Goal: Task Accomplishment & Management: Manage account settings

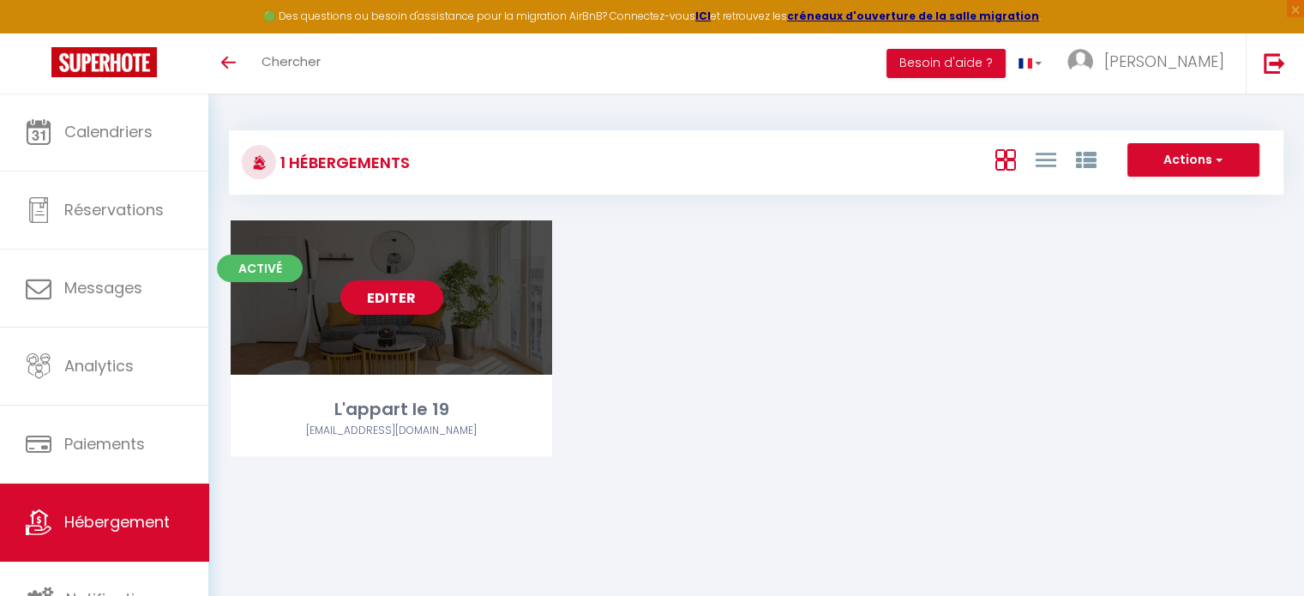
click at [412, 299] on link "Editer" at bounding box center [391, 297] width 103 height 34
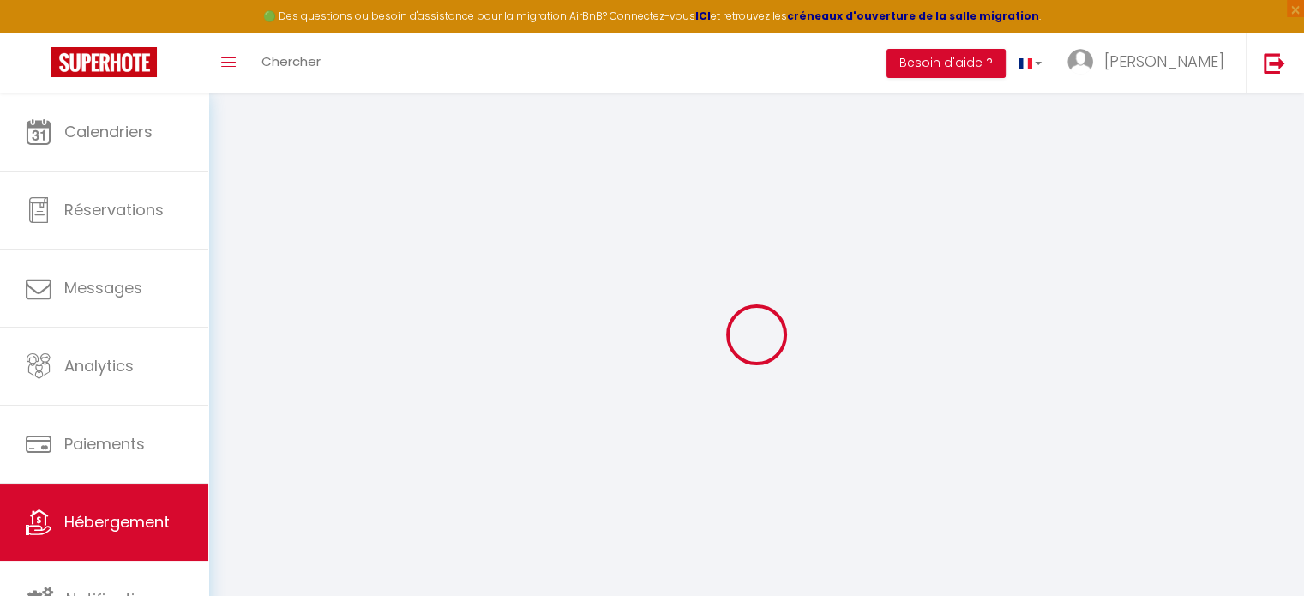
checkbox input "false"
select select "17:00"
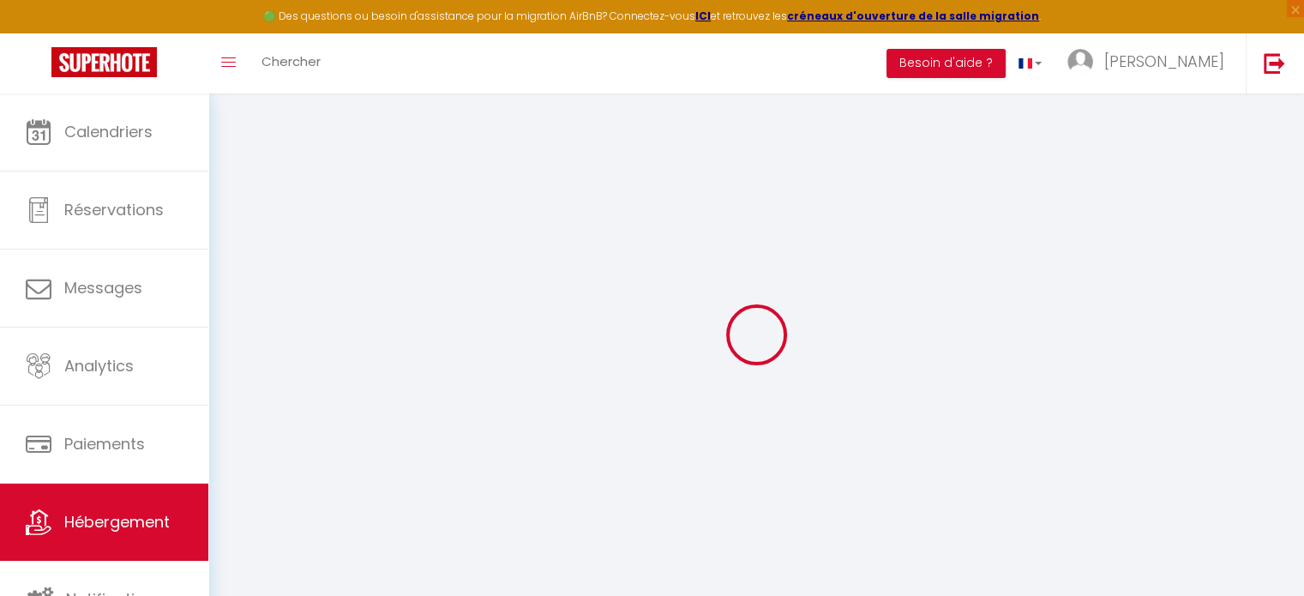
select select "21:00"
select select "10:00"
select select "15"
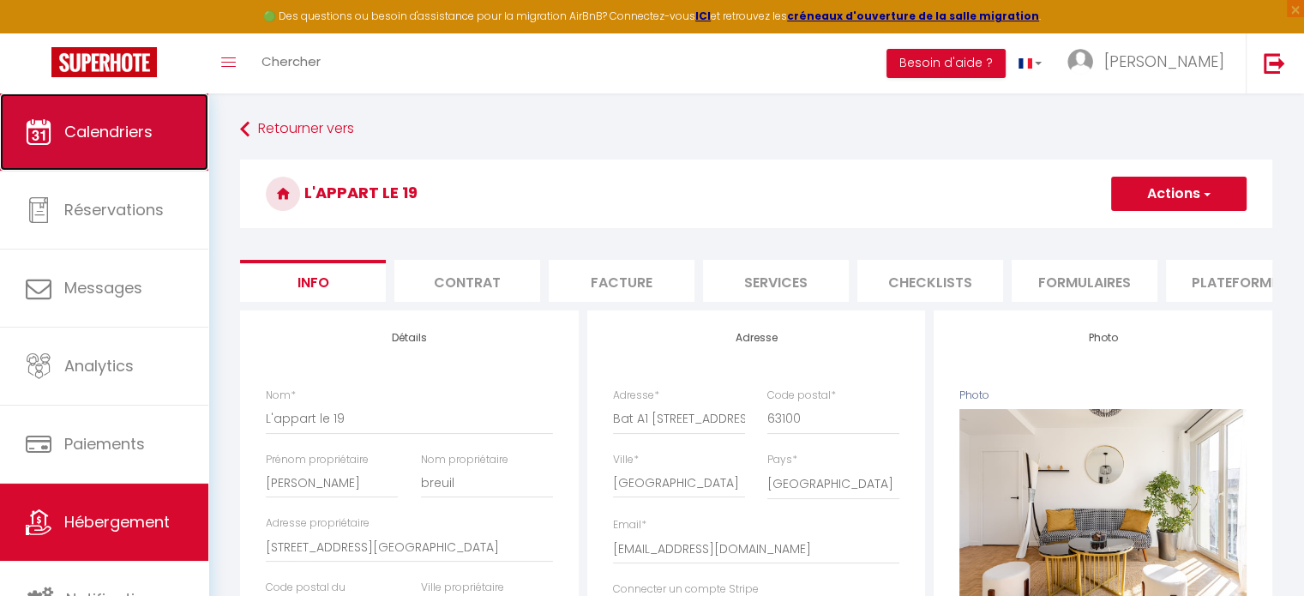
click at [108, 121] on span "Calendriers" at bounding box center [108, 131] width 88 height 21
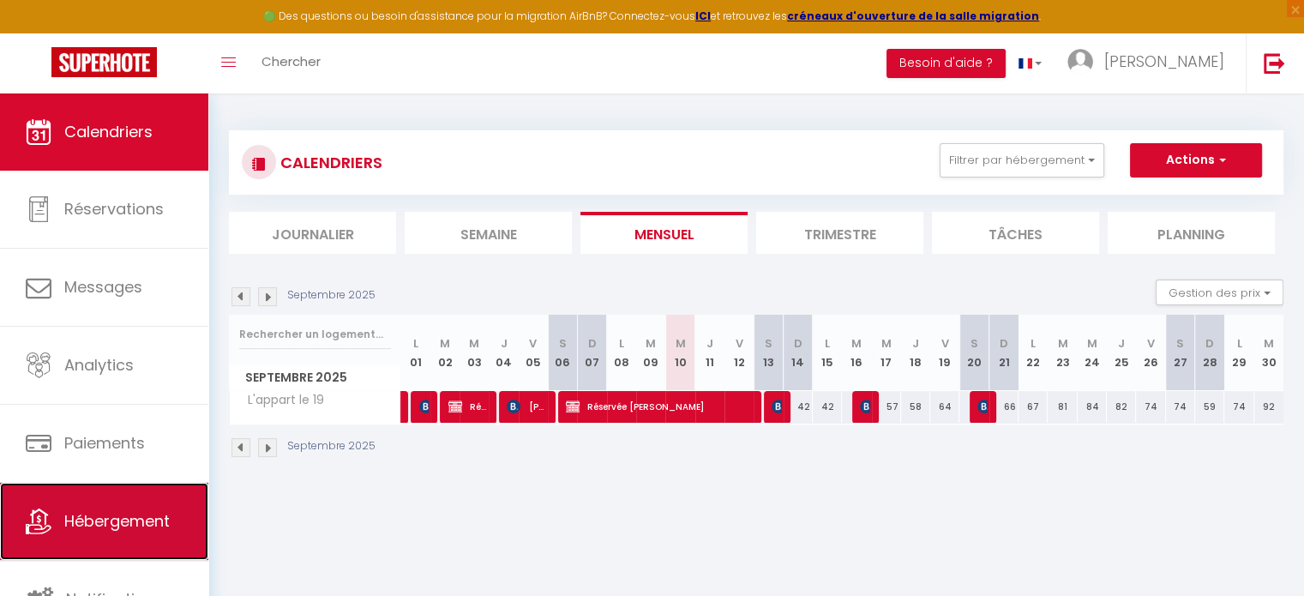
click at [110, 523] on span "Hébergement" at bounding box center [116, 520] width 105 height 21
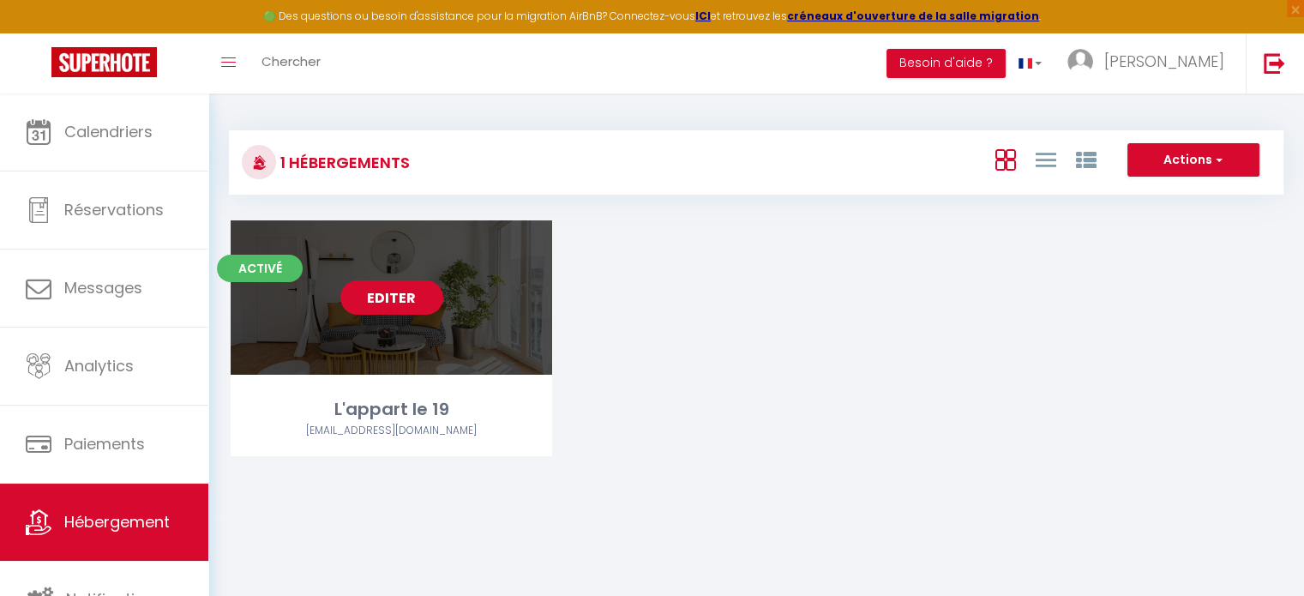
click at [385, 308] on link "Editer" at bounding box center [391, 297] width 103 height 34
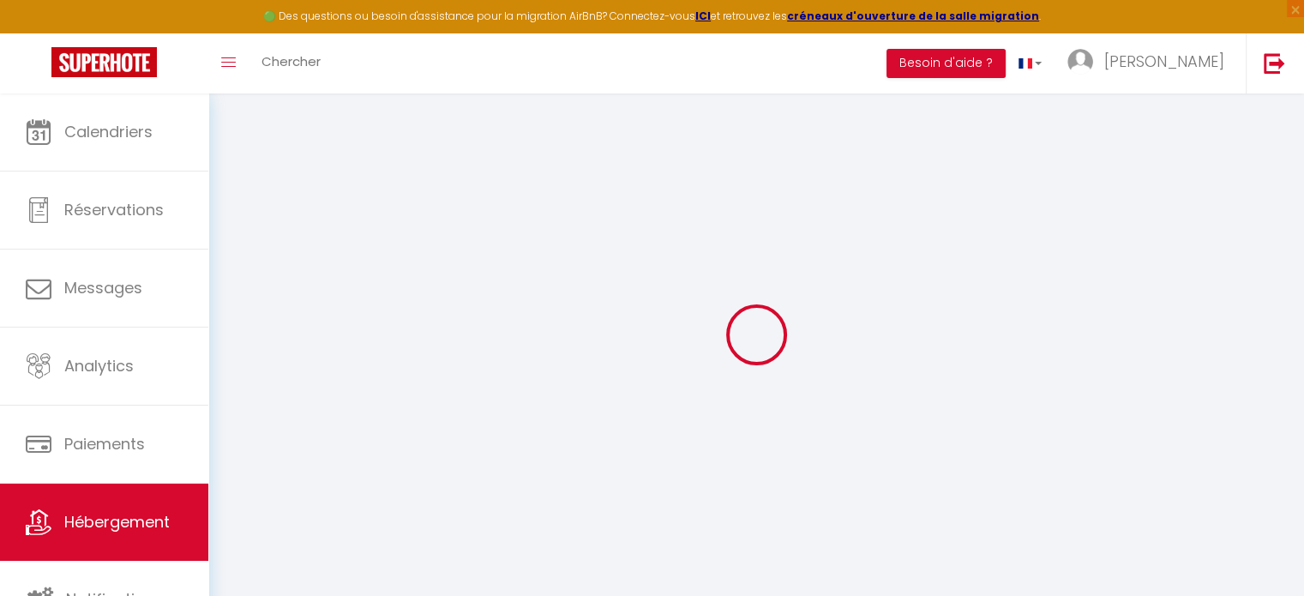
select select "7568-1289611411339423037"
select select "+ 35 %"
select select "+ 71 %"
select select "+ 10 %"
checkbox input "false"
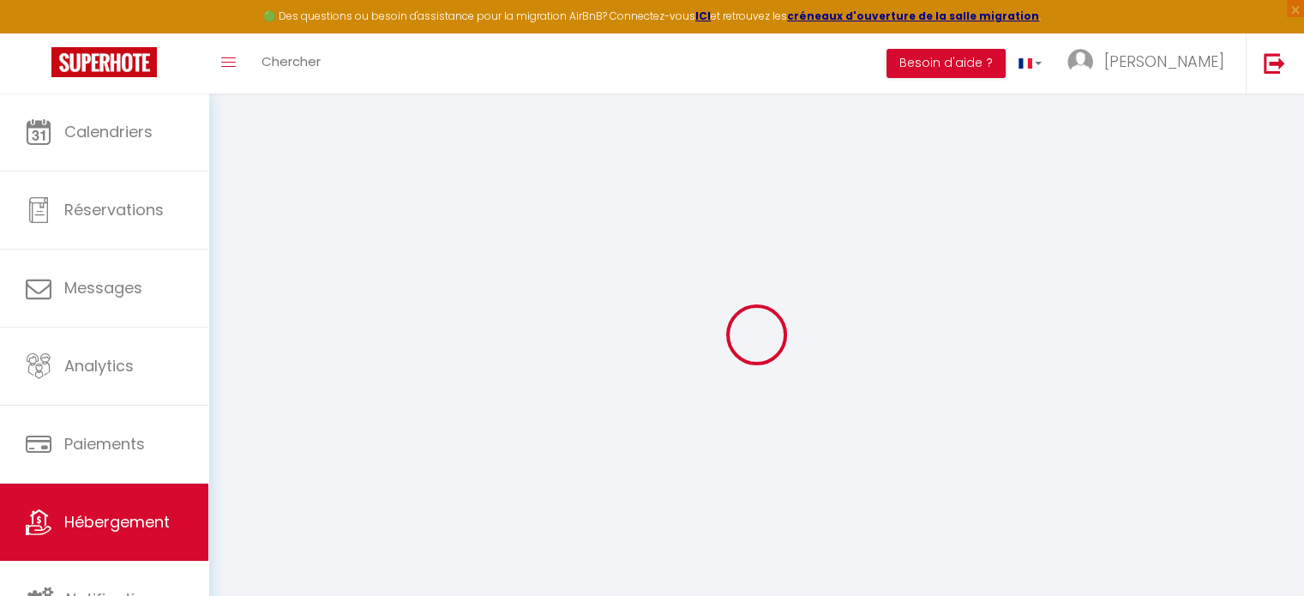
checkbox input "false"
select select "17:00"
select select "21:00"
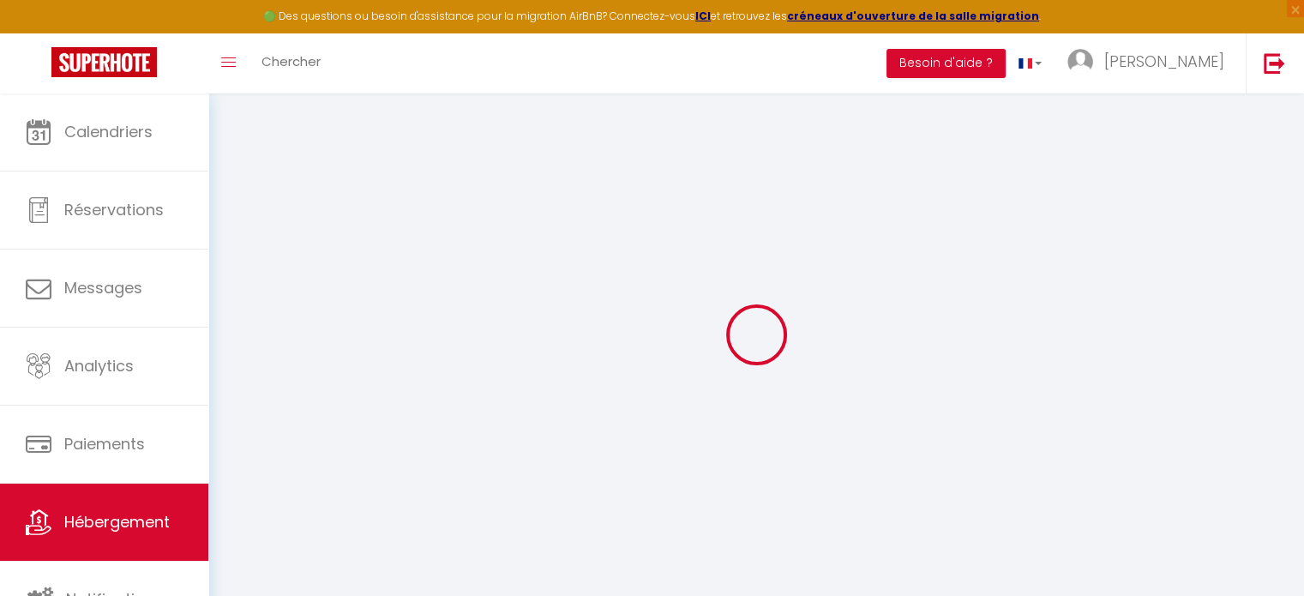
select select "10:00"
select select "15"
select select "365"
select select "EUR"
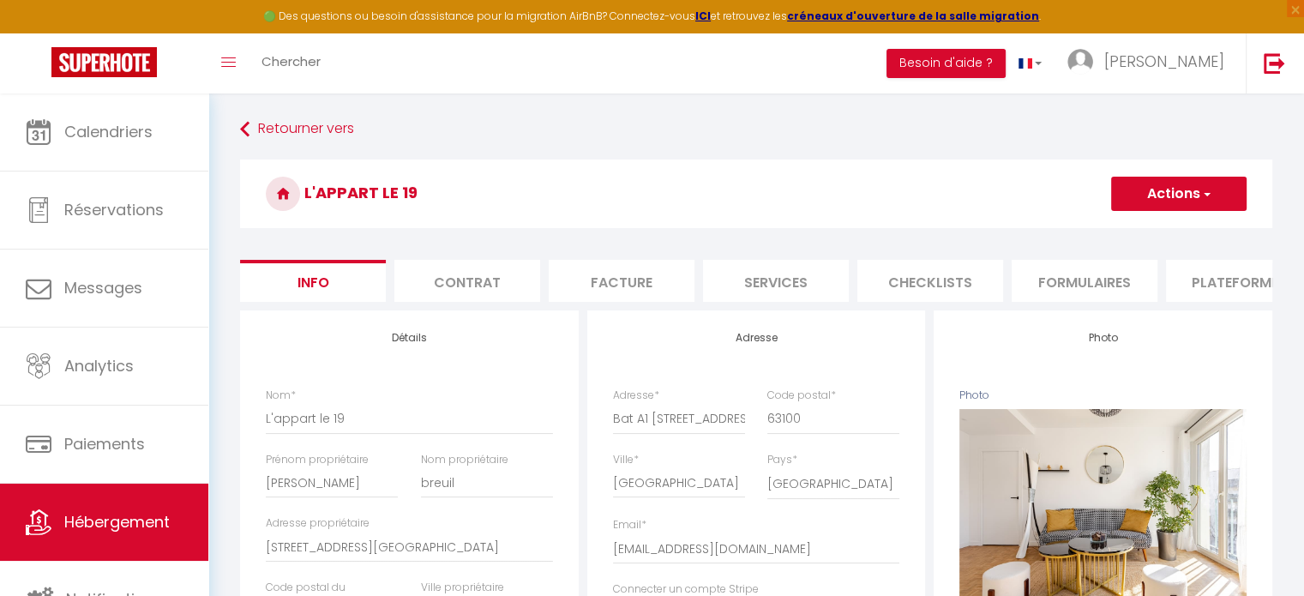
click at [1211, 280] on li "Plateformes" at bounding box center [1239, 281] width 146 height 42
select select
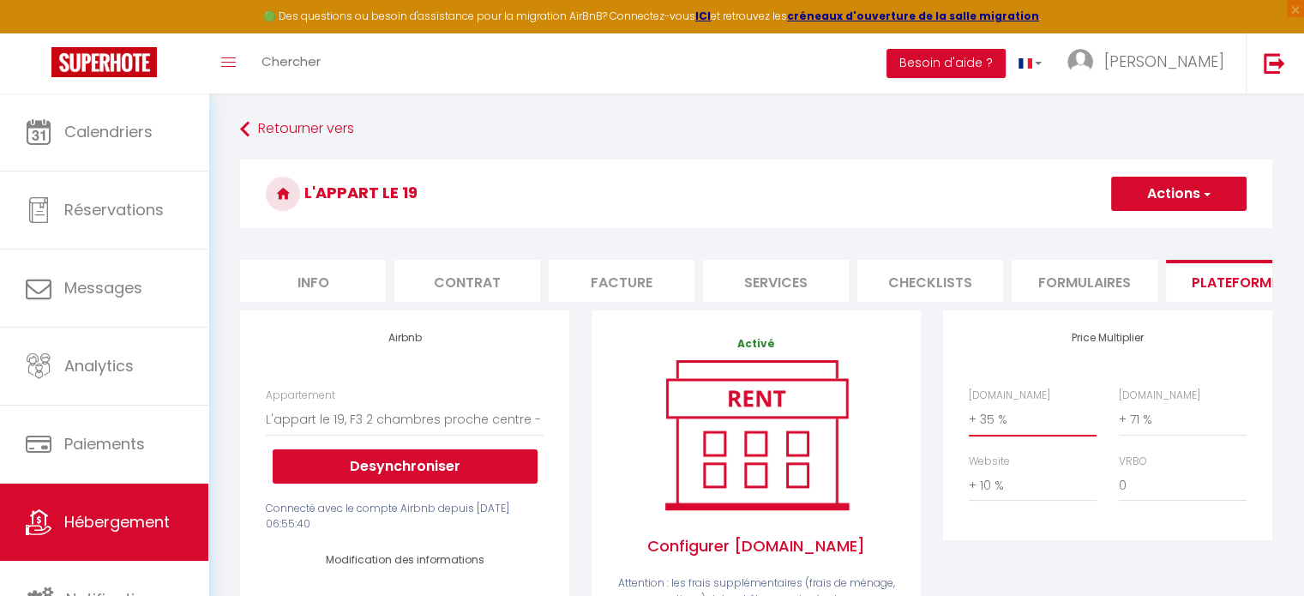
click at [987, 431] on select "0 + 1 % + 2 % + 3 % + 4 % + 5 % + 6 % + 7 % + 8 % + 9 %" at bounding box center [1033, 419] width 128 height 33
select select "+ 30 %"
click at [969, 416] on select "0 + 1 % + 2 % + 3 % + 4 % + 5 % + 6 % + 7 % + 8 % + 9 %" at bounding box center [1033, 419] width 128 height 33
select select
click at [1174, 201] on button "Actions" at bounding box center [1178, 194] width 135 height 34
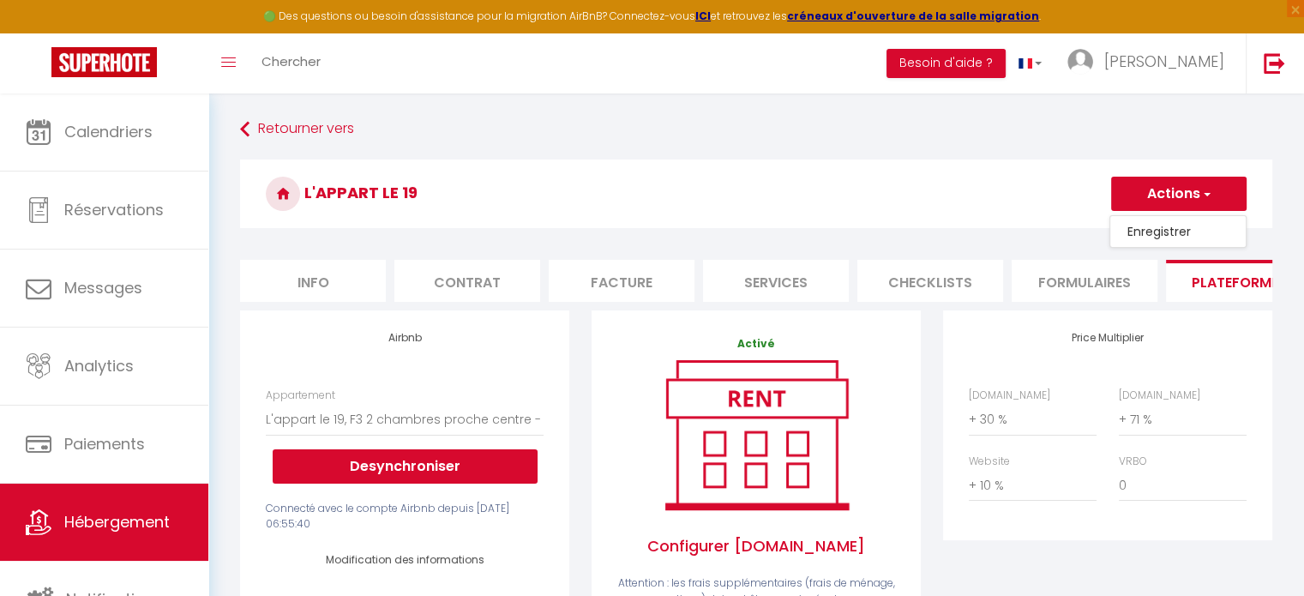
click at [1173, 230] on link "Enregistrer" at bounding box center [1177, 231] width 135 height 22
select select "365"
select select "EUR"
select select
click at [982, 432] on select "0 + 1 % + 2 % + 3 % + 4 % + 5 % + 6 % + 7 % + 8 % + 9 %" at bounding box center [1033, 419] width 128 height 33
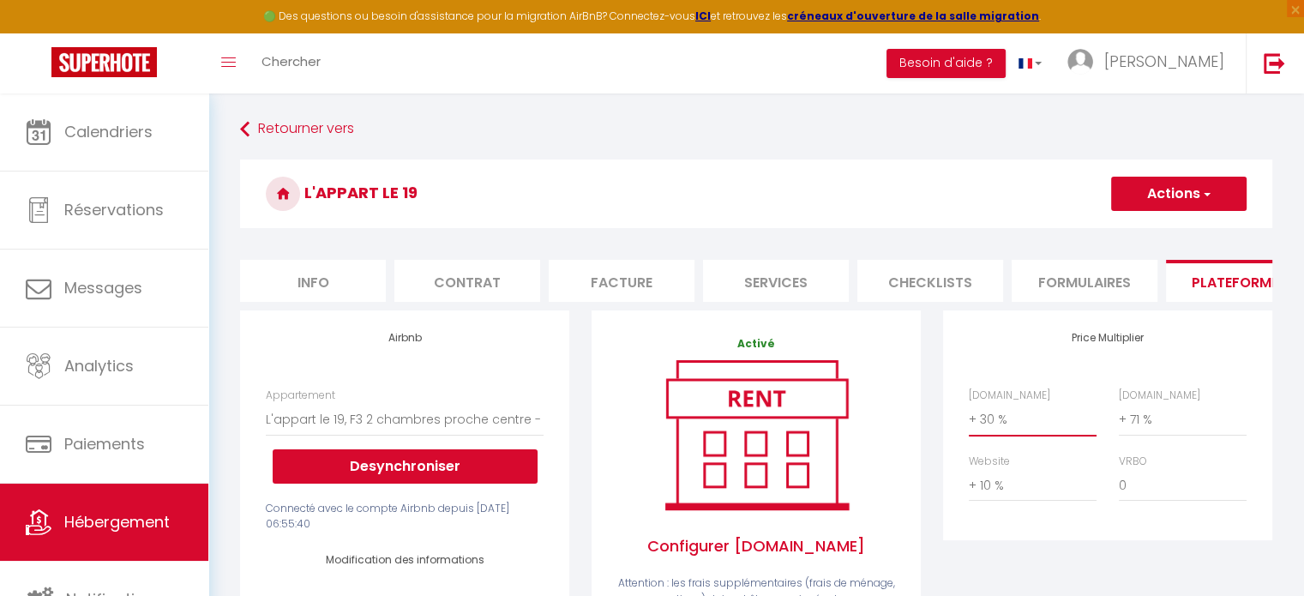
select select "+ 25 %"
click at [969, 416] on select "0 + 1 % + 2 % + 3 % + 4 % + 5 % + 6 % + 7 % + 8 % + 9 %" at bounding box center [1033, 419] width 128 height 33
select select
click at [1193, 191] on button "Actions" at bounding box center [1178, 194] width 135 height 34
click at [1172, 231] on link "Enregistrer" at bounding box center [1177, 231] width 135 height 22
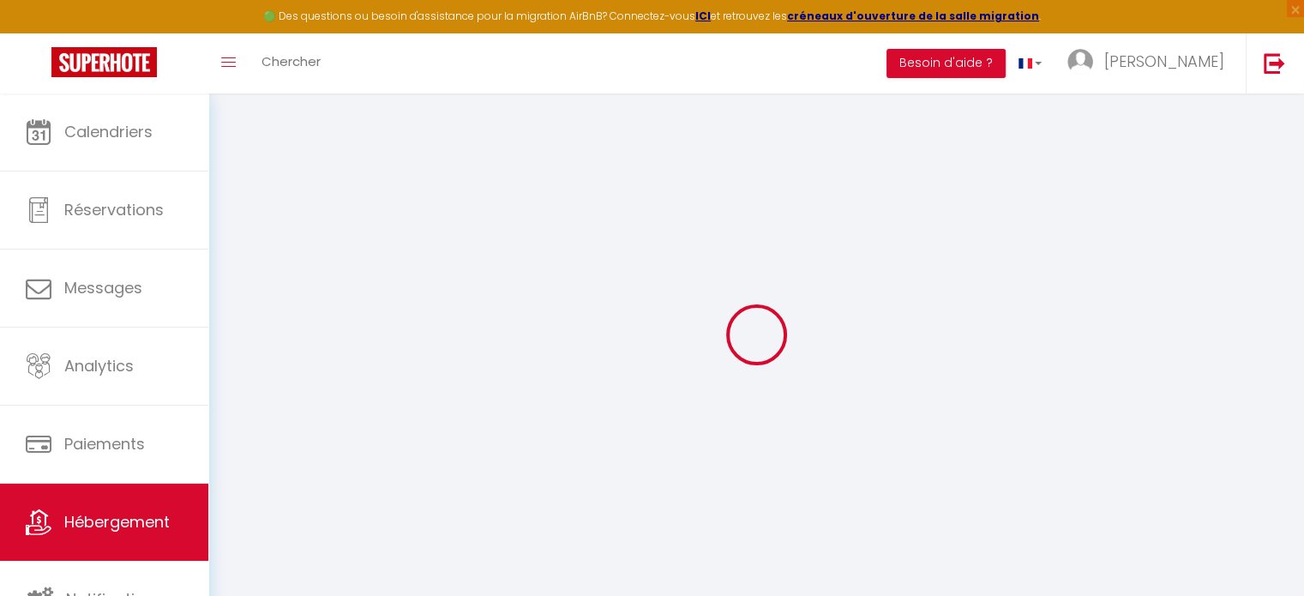
select select "365"
select select "EUR"
select select
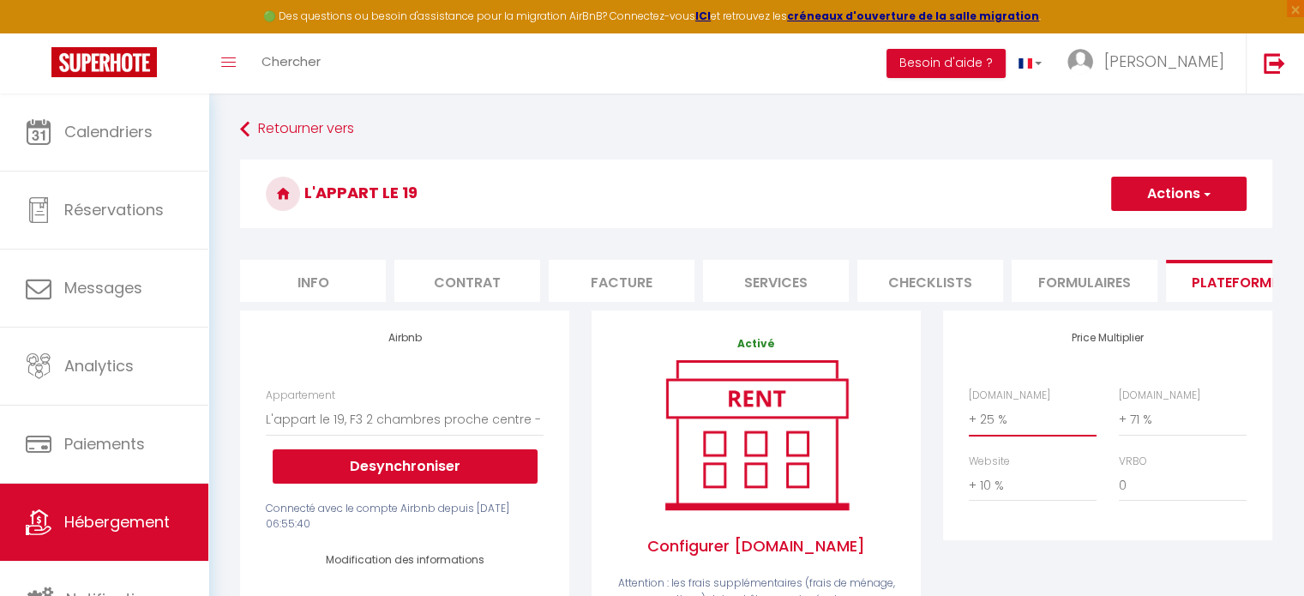
click at [998, 428] on select "0 + 1 % + 2 % + 3 % + 4 % + 5 % + 6 % + 7 % + 8 % + 9 %" at bounding box center [1033, 419] width 128 height 33
select select "+ 15 %"
click at [969, 416] on select "0 + 1 % + 2 % + 3 % + 4 % + 5 % + 6 % + 7 % + 8 % + 9 %" at bounding box center [1033, 419] width 128 height 33
select select
click at [1171, 194] on button "Actions" at bounding box center [1178, 194] width 135 height 34
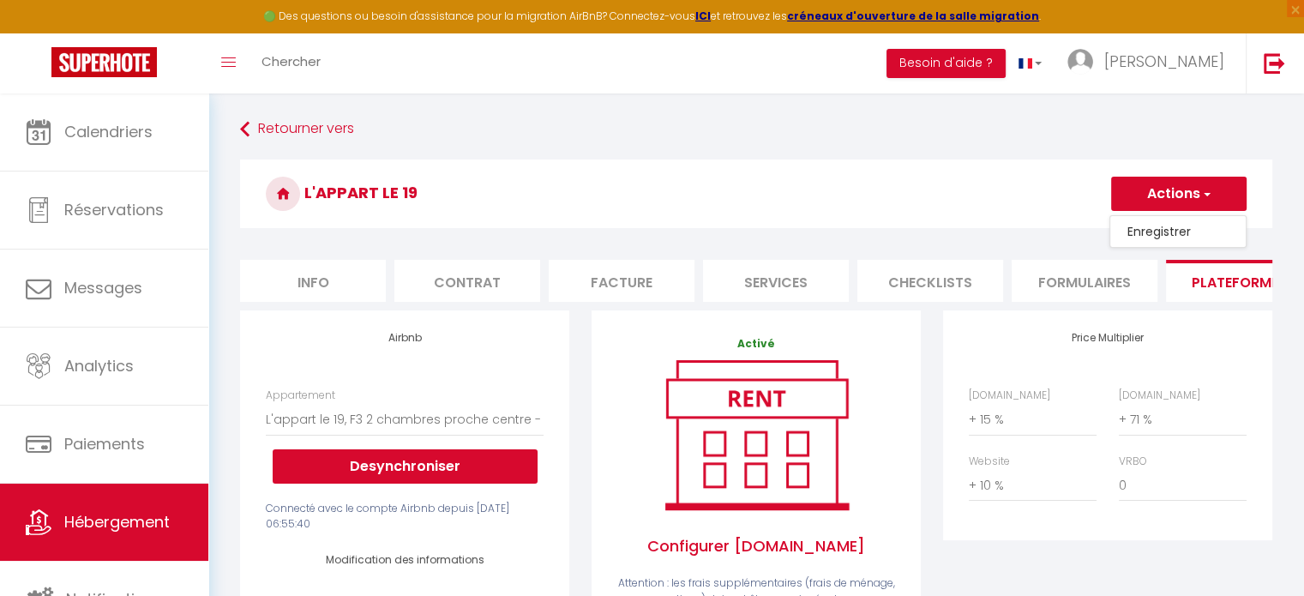
click at [1173, 233] on link "Enregistrer" at bounding box center [1177, 231] width 135 height 22
select select "365"
select select "EUR"
select select
click at [1142, 435] on select "0 + 1 % + 2 % + 3 % + 4 % + 5 % + 6 % + 7 % + 8 % + 9 %" at bounding box center [1183, 419] width 128 height 33
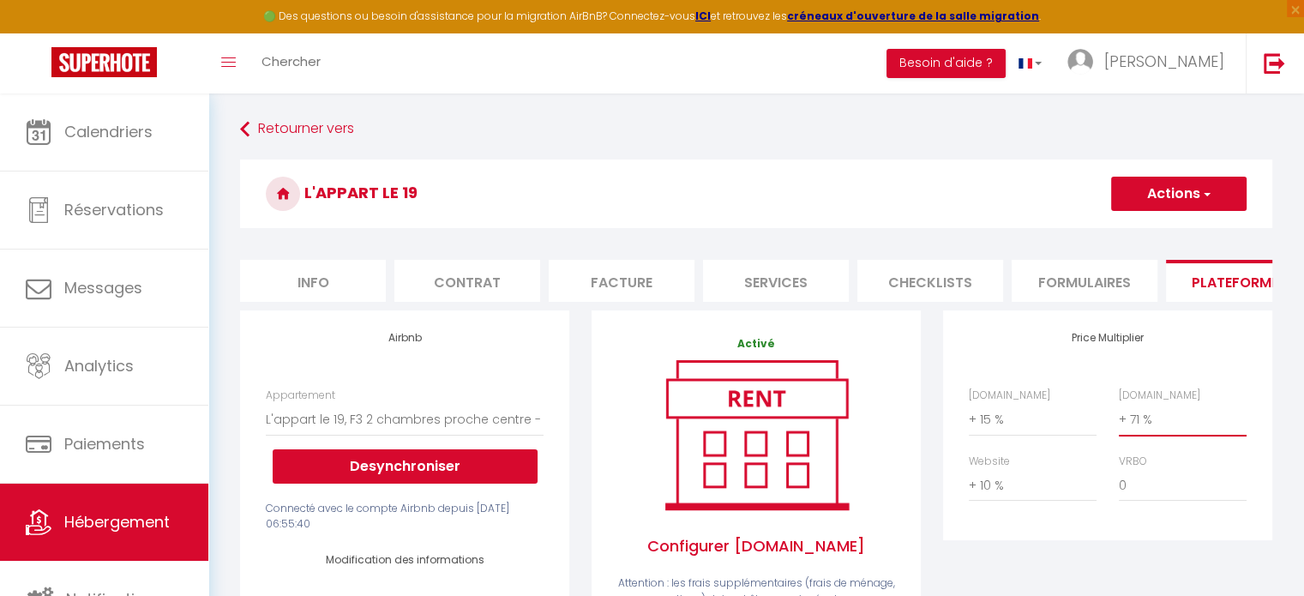
select select "+ 69 %"
click at [1119, 416] on select "0 + 1 % + 2 % + 3 % + 4 % + 5 % + 6 % + 7 % + 8 % + 9 %" at bounding box center [1183, 419] width 128 height 33
select select
click at [1147, 204] on button "Actions" at bounding box center [1178, 194] width 135 height 34
click at [1156, 239] on link "Enregistrer" at bounding box center [1177, 231] width 135 height 22
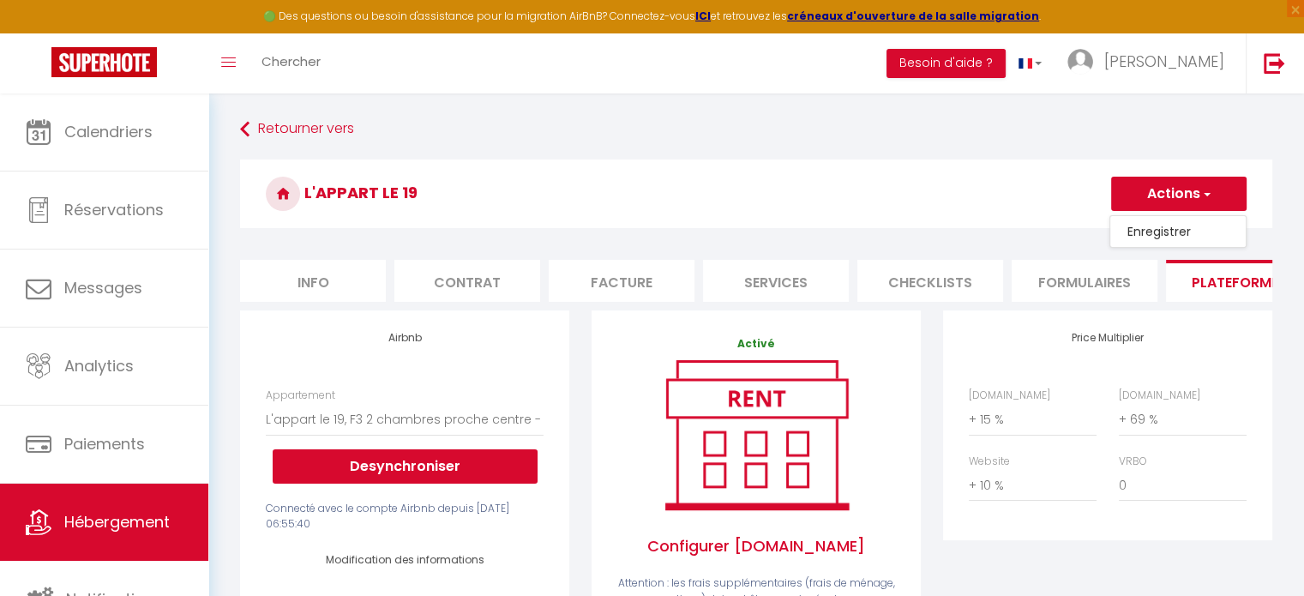
select select "365"
select select "EUR"
select select
click at [984, 432] on select "0 + 1 % + 2 % + 3 % + 4 % + 5 % + 6 % + 7 % + 8 % + 9 %" at bounding box center [1033, 419] width 128 height 33
select select "+ 13 %"
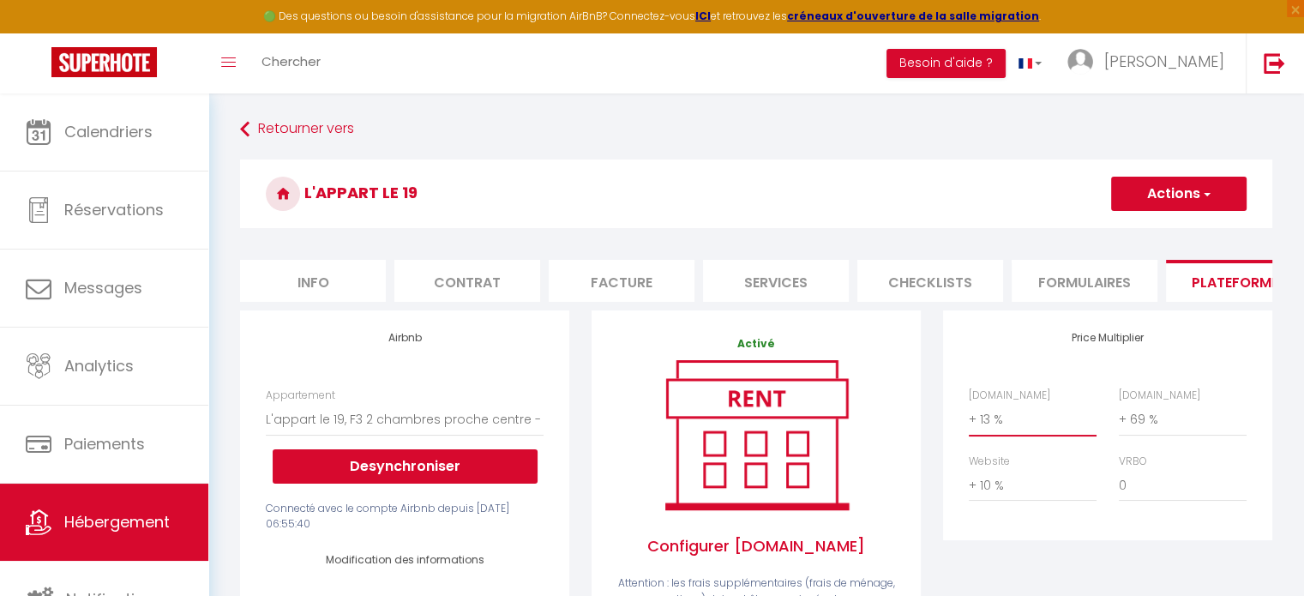
click at [969, 416] on select "0 + 1 % + 2 % + 3 % + 4 % + 5 % + 6 % + 7 % + 8 % + 9 %" at bounding box center [1033, 419] width 128 height 33
select select
click at [1179, 197] on button "Actions" at bounding box center [1178, 194] width 135 height 34
click at [1175, 229] on link "Enregistrer" at bounding box center [1177, 231] width 135 height 22
select select "365"
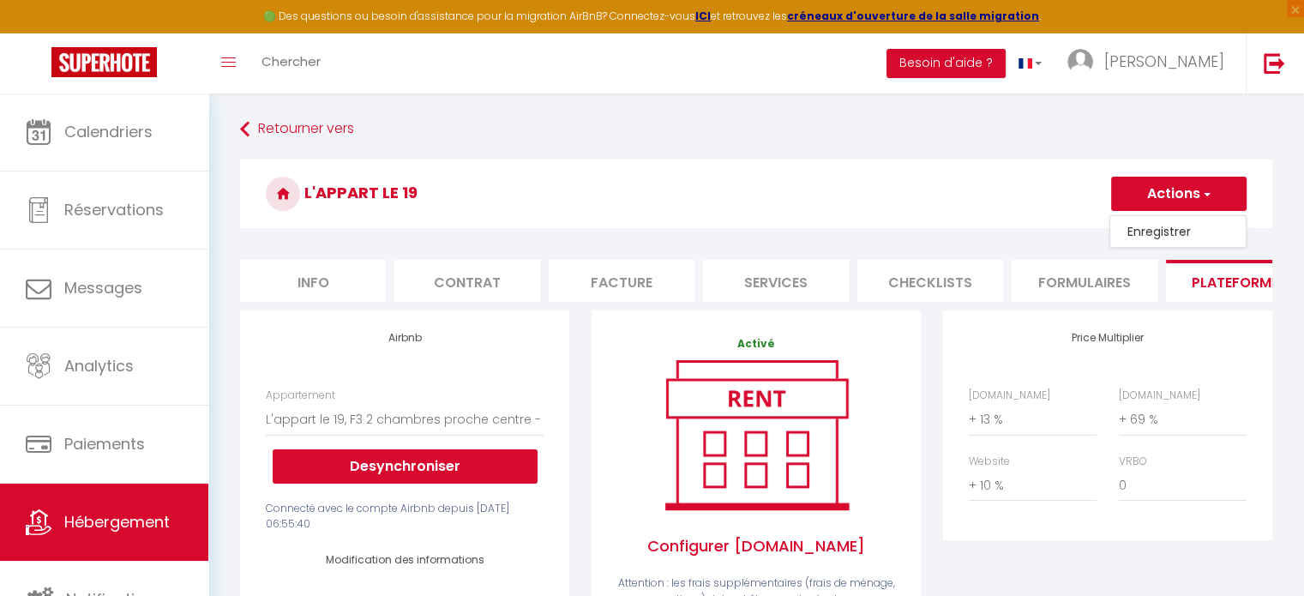
select select "EUR"
select select
